Goal: Transaction & Acquisition: Purchase product/service

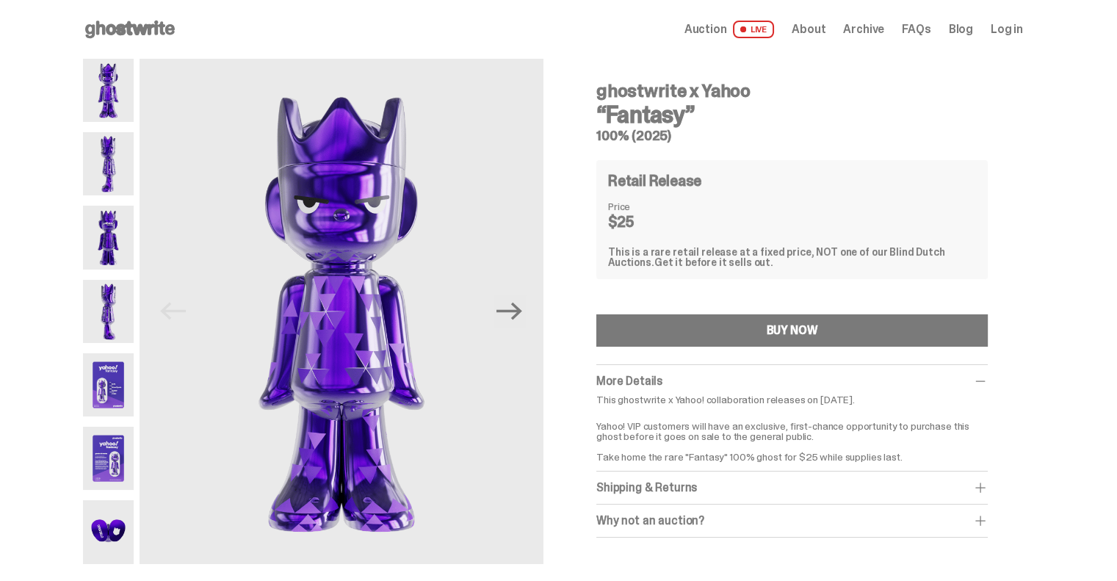
click at [106, 102] on img at bounding box center [108, 90] width 51 height 63
click at [118, 149] on img at bounding box center [108, 163] width 51 height 63
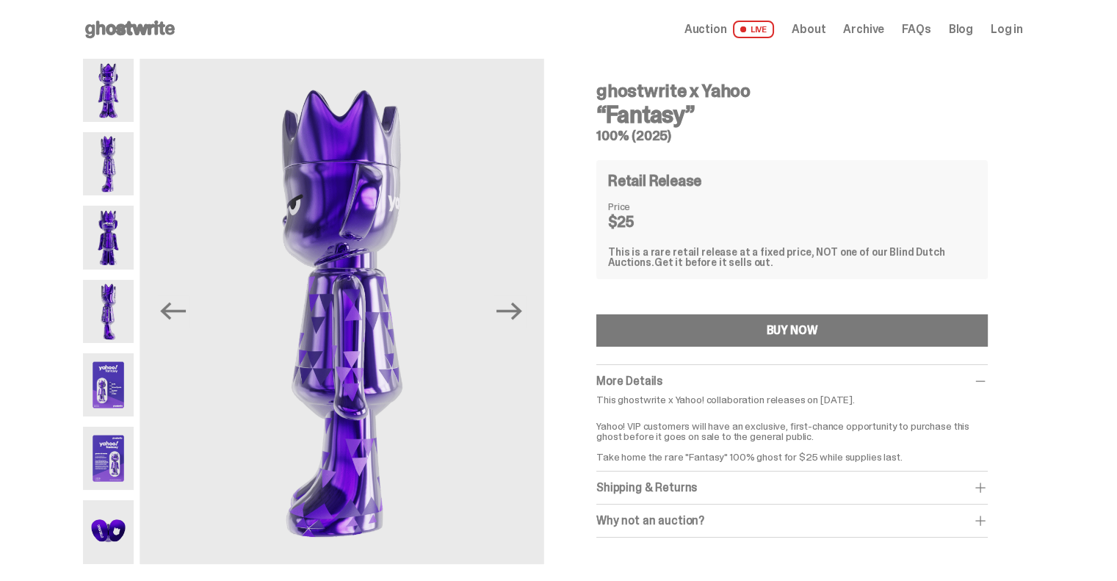
click at [123, 228] on img at bounding box center [108, 237] width 51 height 63
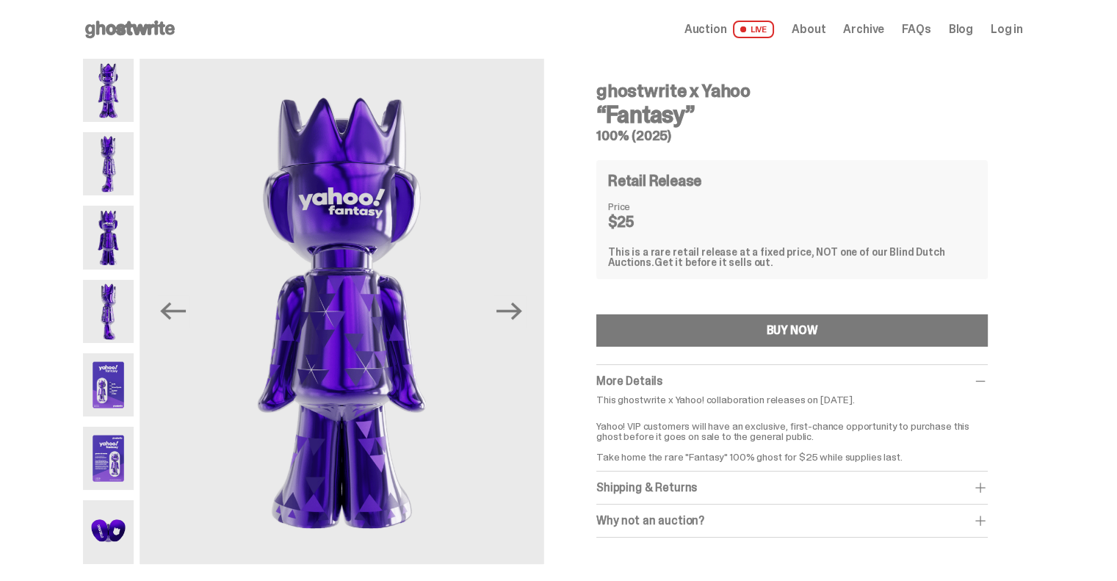
click at [126, 308] on img at bounding box center [108, 311] width 51 height 63
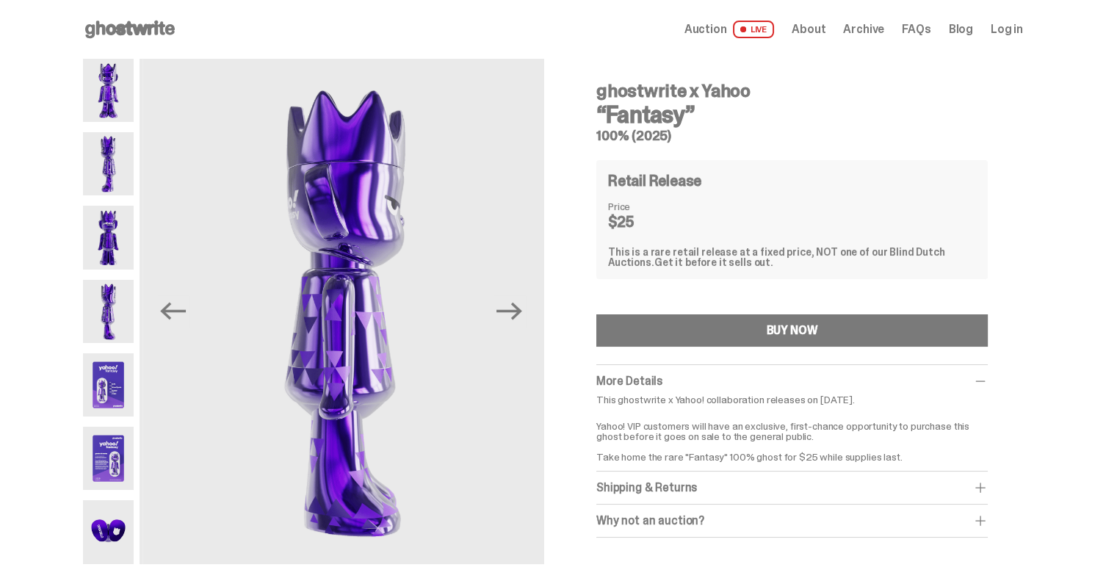
click at [124, 378] on img at bounding box center [108, 384] width 51 height 63
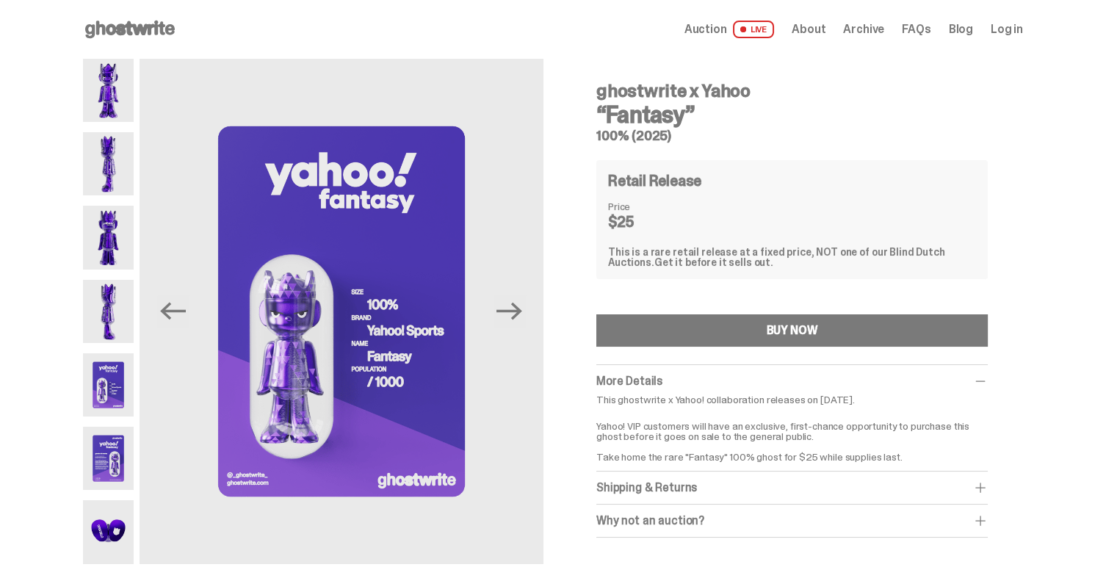
click at [123, 440] on img at bounding box center [108, 458] width 51 height 63
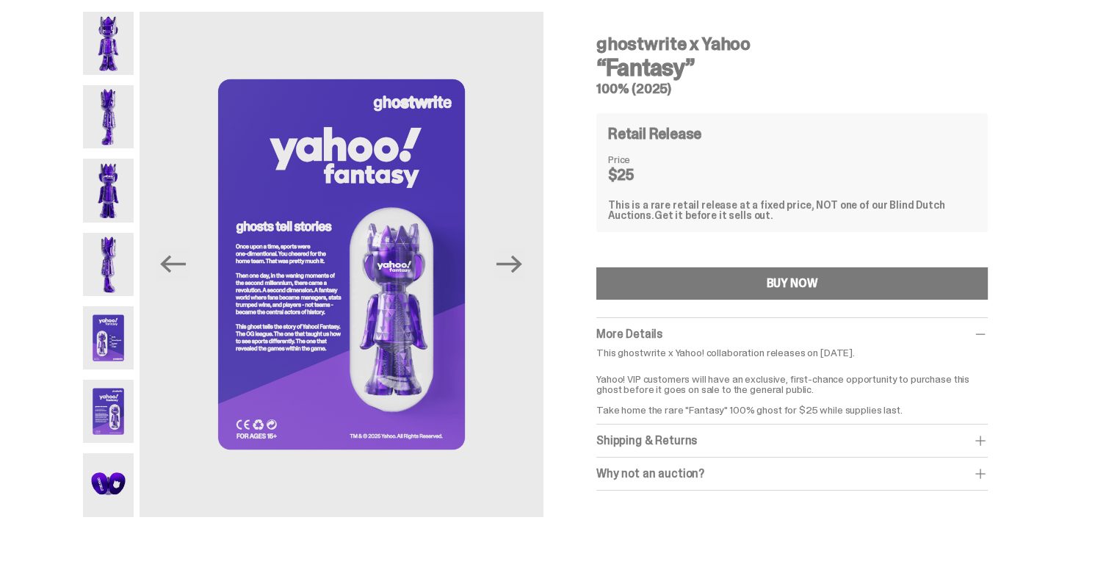
scroll to position [41, 0]
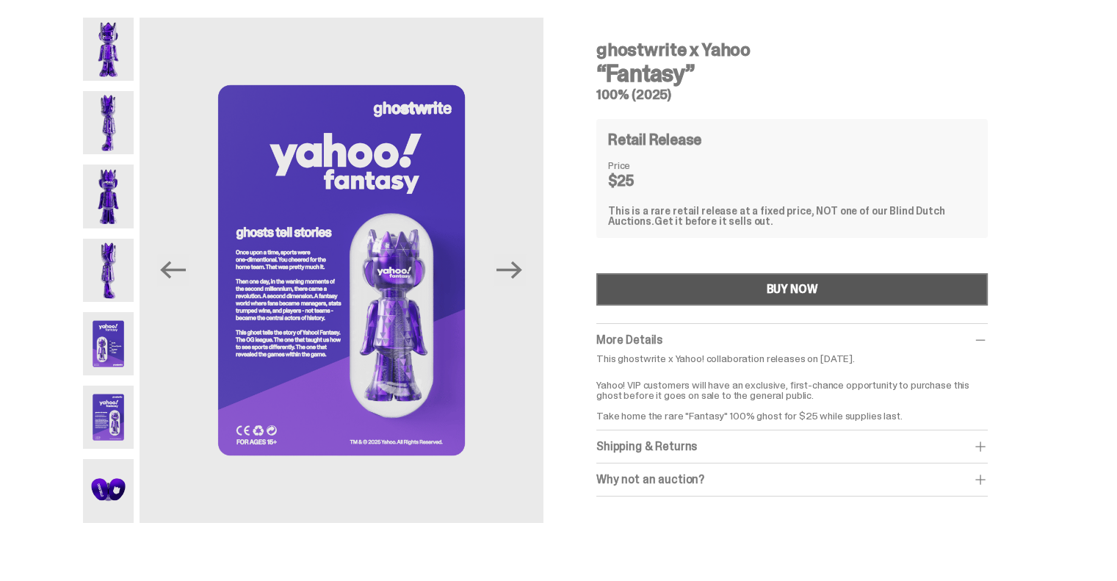
click at [780, 289] on div "BUY NOW" at bounding box center [791, 289] width 51 height 12
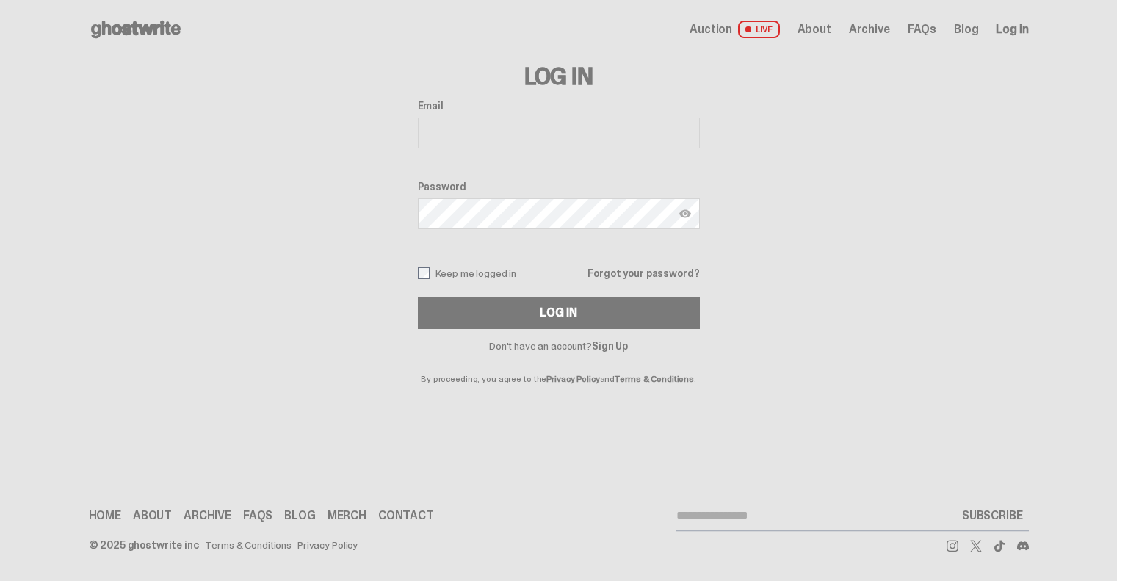
click at [585, 133] on input "Email" at bounding box center [559, 132] width 282 height 31
type input "**********"
click at [619, 344] on link "Sign Up" at bounding box center [610, 345] width 36 height 13
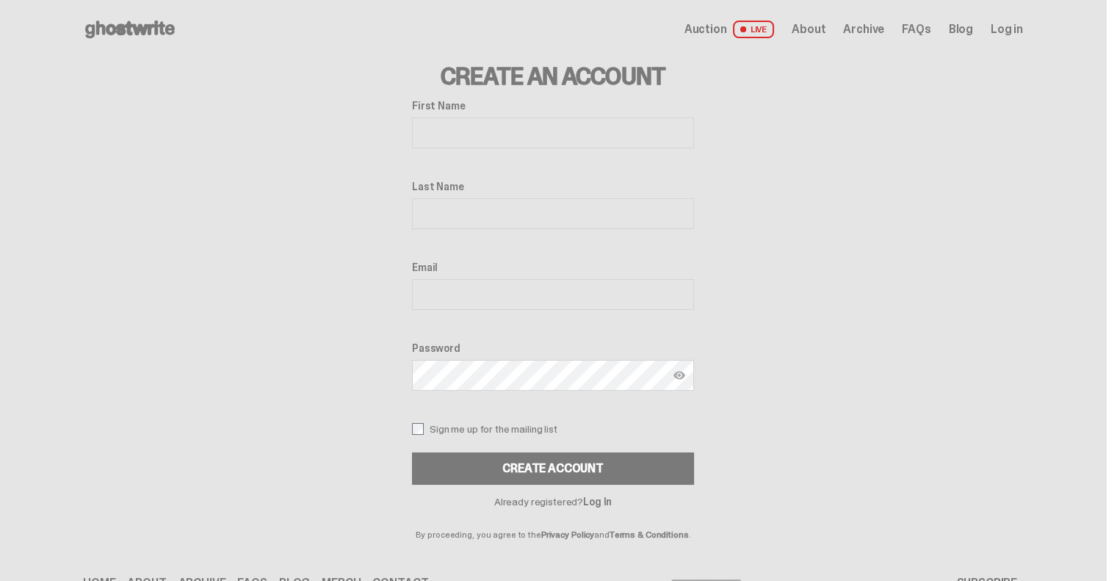
click at [719, 25] on span "Auction" at bounding box center [705, 29] width 43 height 12
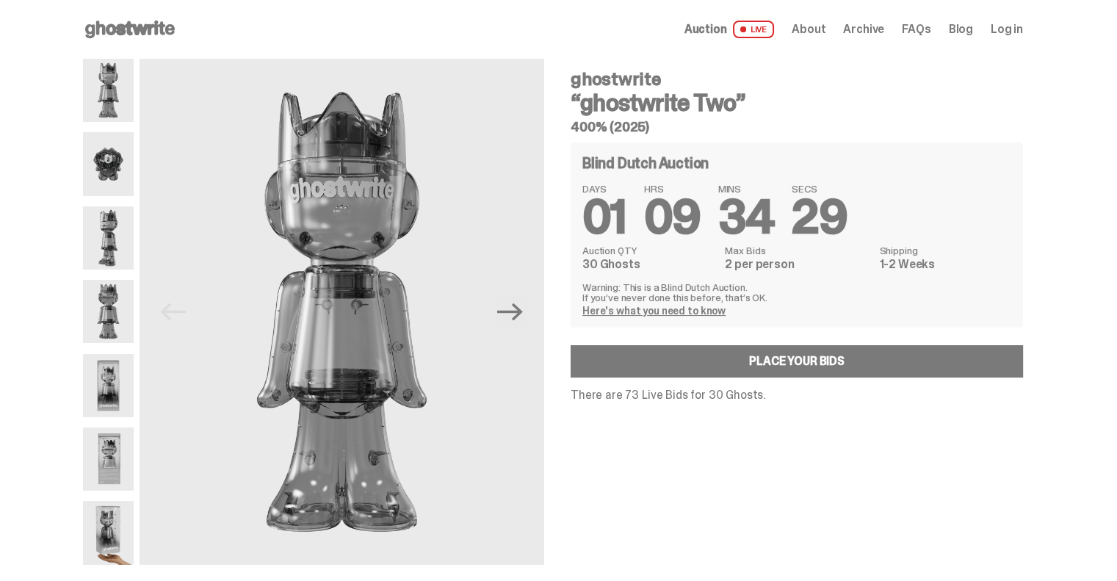
click at [826, 453] on div "ghostwrite “ghostwrite Two” 400% (2025) Blind Dutch Auction DAYS 01 HRS 09 MINS…" at bounding box center [788, 312] width 470 height 506
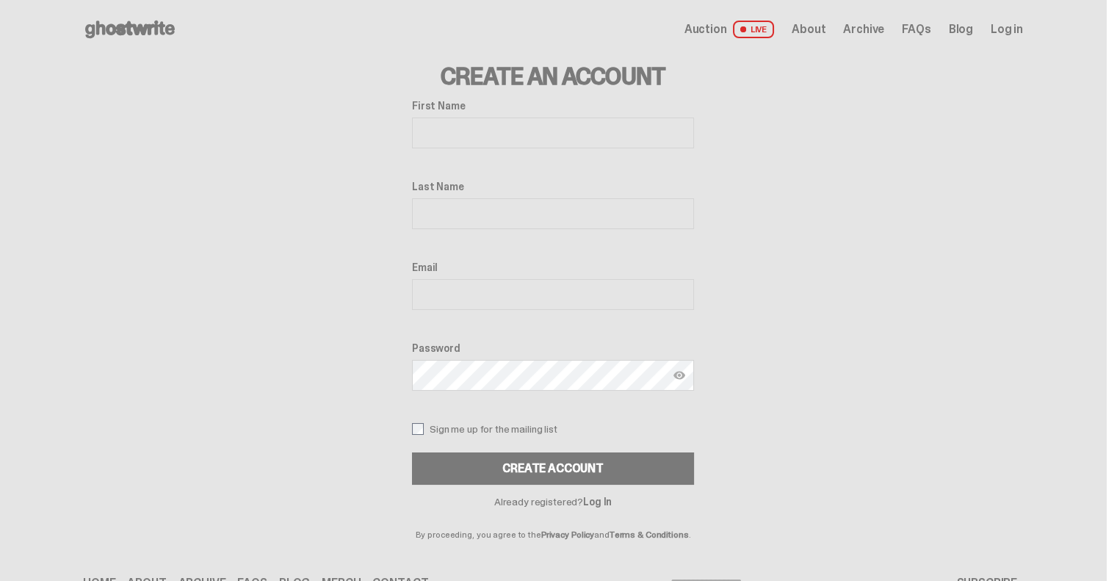
click at [825, 30] on span "About" at bounding box center [808, 29] width 34 height 12
